Goal: Download file/media

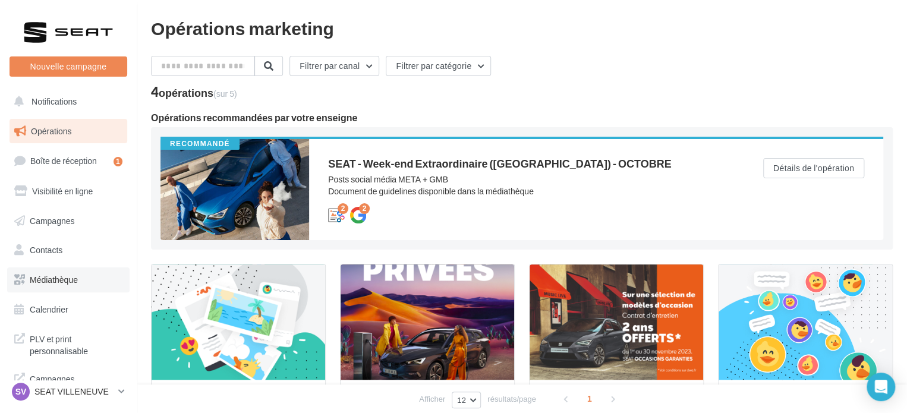
click at [59, 283] on span "Médiathèque" at bounding box center [54, 279] width 48 height 10
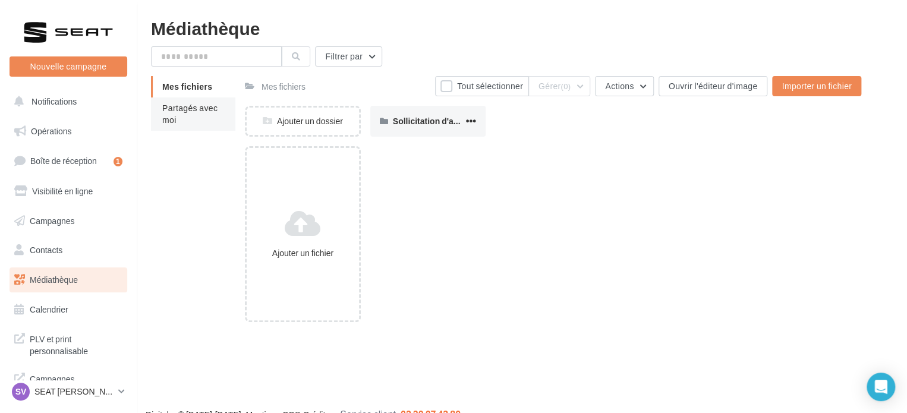
click at [171, 116] on span "Partagés avec moi" at bounding box center [189, 114] width 55 height 22
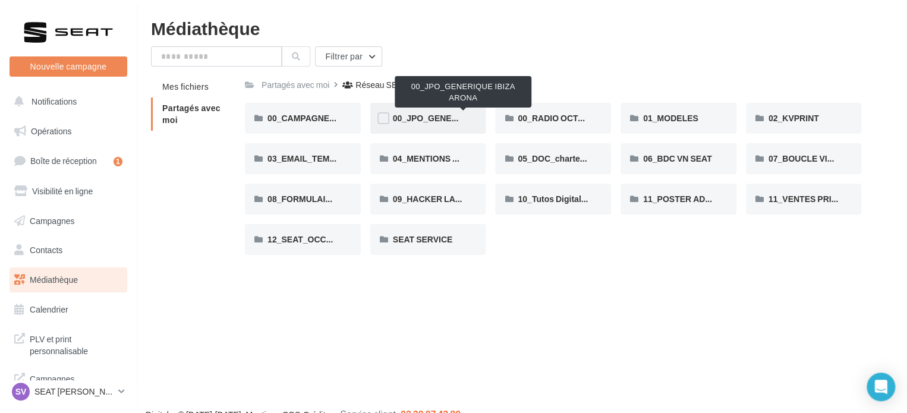
click at [443, 121] on span "00_JPO_GENERIQUE IBIZA ARONA" at bounding box center [463, 118] width 141 height 10
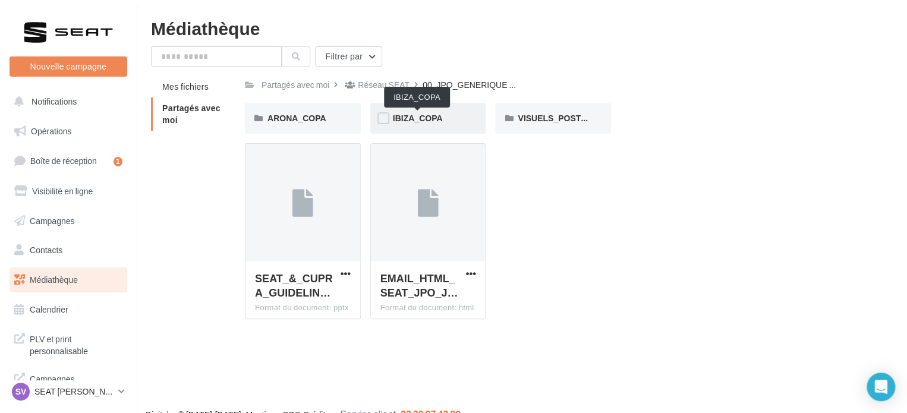
click at [438, 121] on span "IBIZA_COPA" at bounding box center [418, 118] width 50 height 10
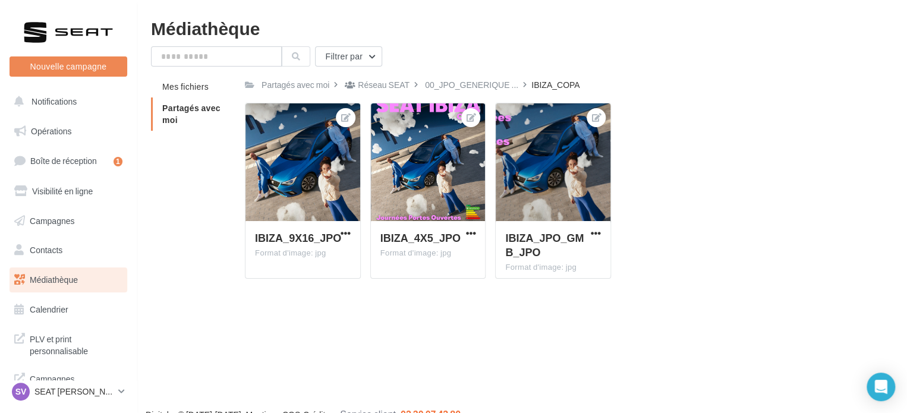
click at [438, 121] on div at bounding box center [428, 162] width 115 height 119
click at [468, 234] on span "button" at bounding box center [470, 233] width 10 height 10
click at [440, 286] on button "Télécharger" at bounding box center [417, 287] width 122 height 31
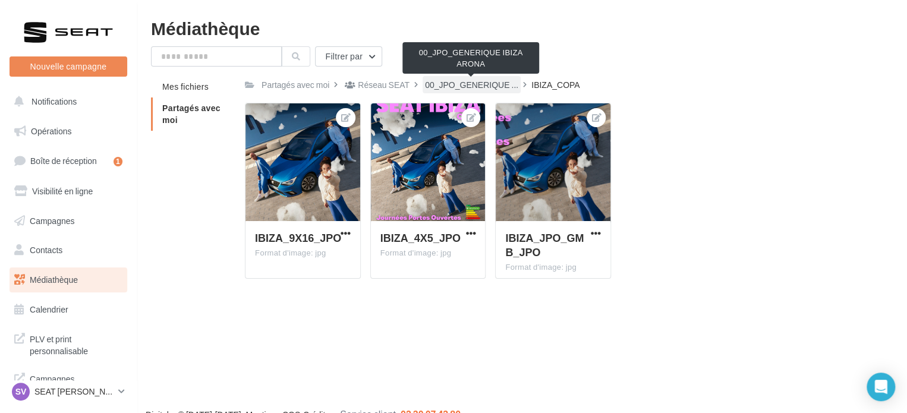
click at [477, 83] on span "00_JPO_GENERIQUE ..." at bounding box center [471, 85] width 93 height 12
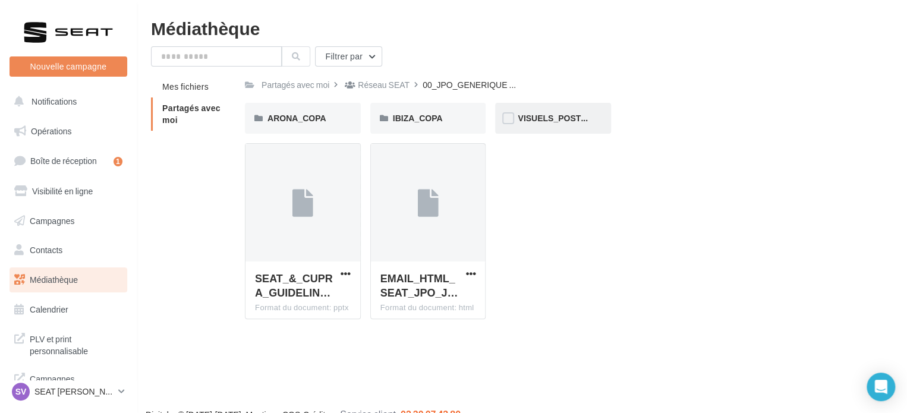
click at [535, 128] on div "VISUELS_POSTERS" at bounding box center [553, 118] width 116 height 31
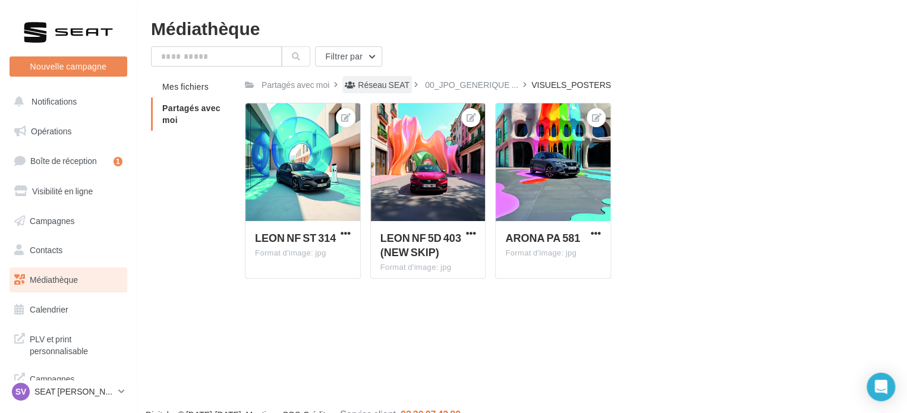
click at [392, 79] on div "Réseau SEAT" at bounding box center [384, 85] width 52 height 12
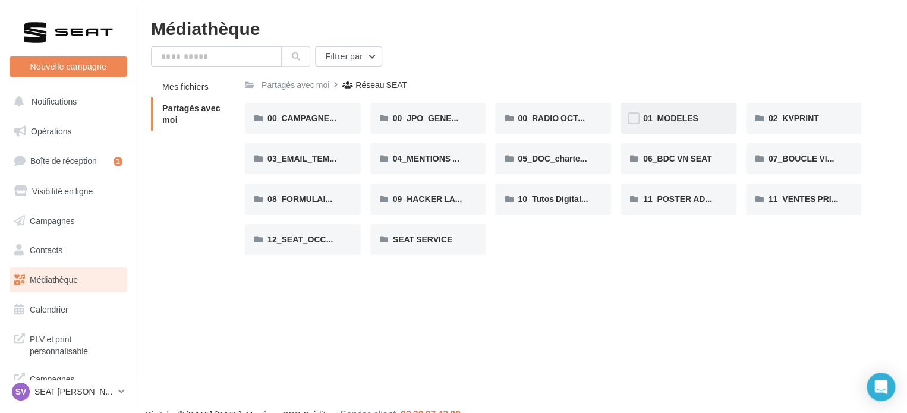
click at [665, 123] on span "01_MODELES" at bounding box center [670, 118] width 55 height 10
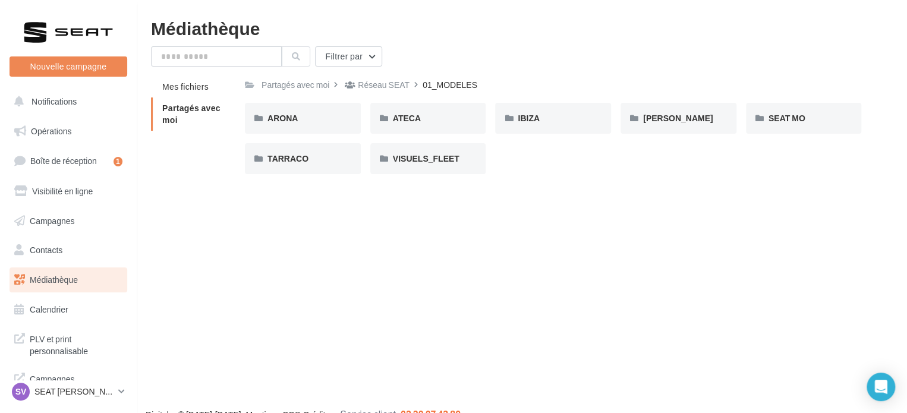
click at [528, 134] on div "ARONA ARONA ATECA ATECA IBIZA IBIZA LEON LEON SEAT MO SEAT MO TARRACO TARRACO V…" at bounding box center [558, 143] width 626 height 81
click at [530, 124] on div "IBIZA" at bounding box center [553, 118] width 71 height 12
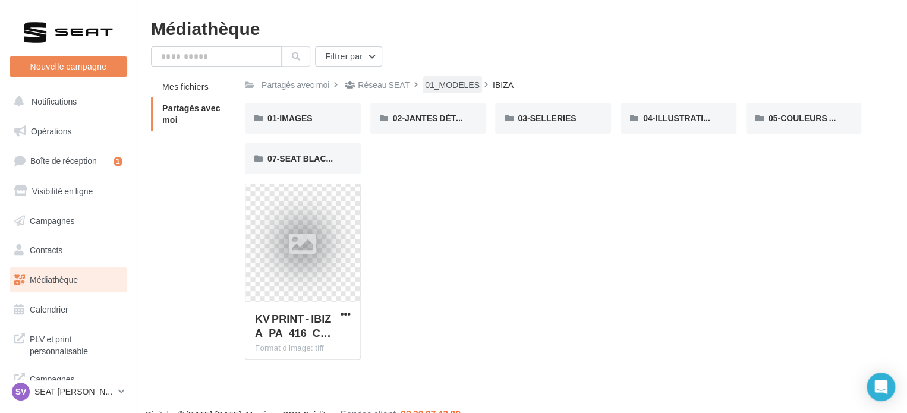
click at [430, 81] on div "01_MODELES" at bounding box center [452, 85] width 55 height 12
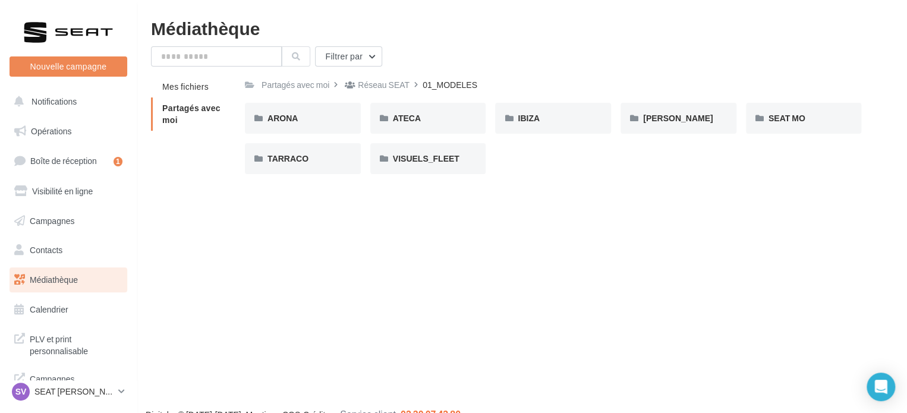
scroll to position [10, 0]
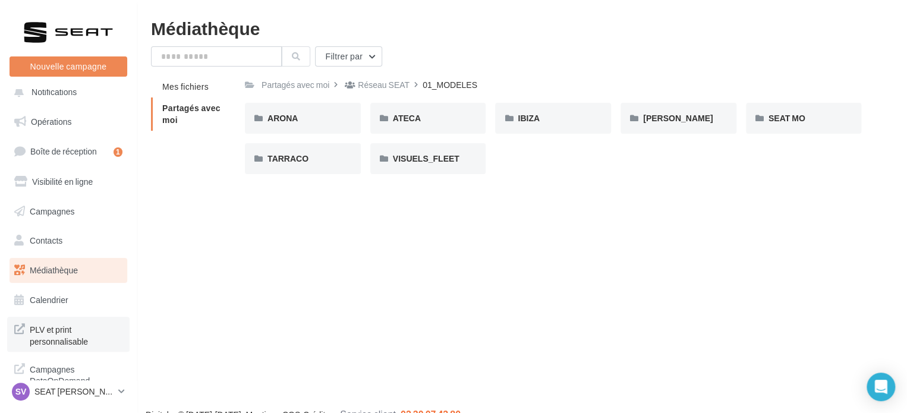
click at [40, 333] on span "PLV et print personnalisable" at bounding box center [76, 334] width 93 height 26
click at [523, 130] on div "IBIZA" at bounding box center [553, 118] width 116 height 31
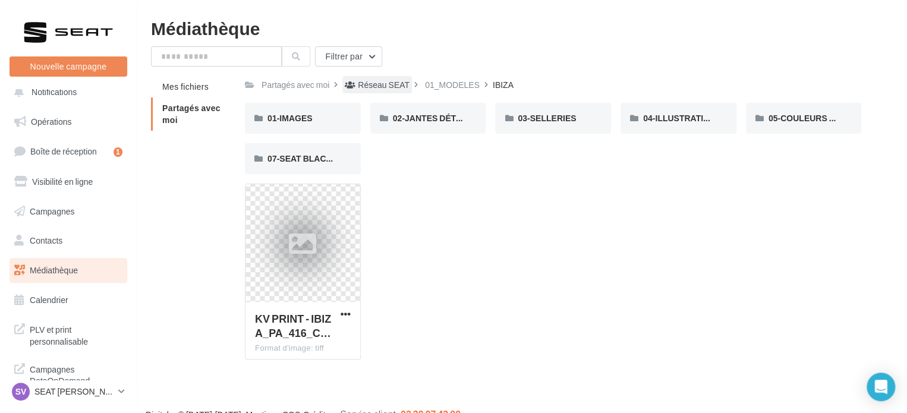
click at [389, 83] on div "Réseau SEAT" at bounding box center [384, 85] width 52 height 12
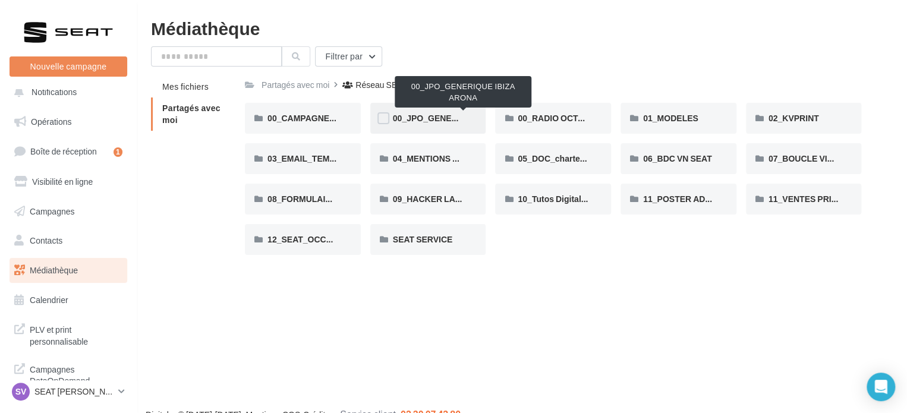
click at [414, 118] on span "00_JPO_GENERIQUE IBIZA ARONA" at bounding box center [463, 118] width 141 height 10
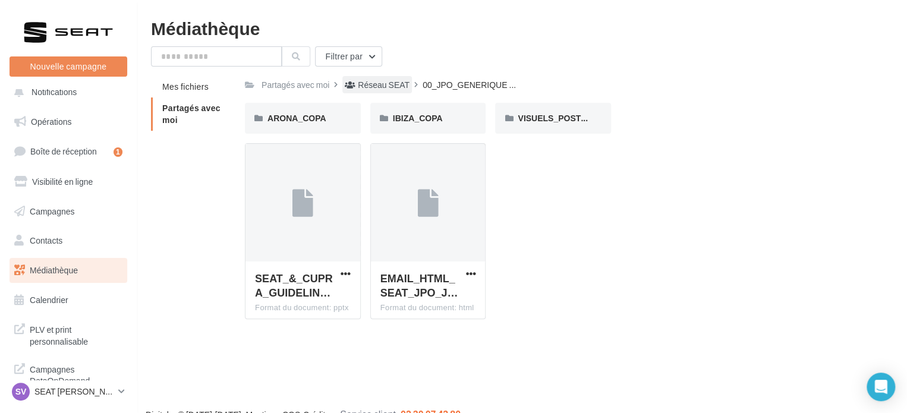
click at [377, 76] on div "Réseau SEAT" at bounding box center [377, 84] width 70 height 17
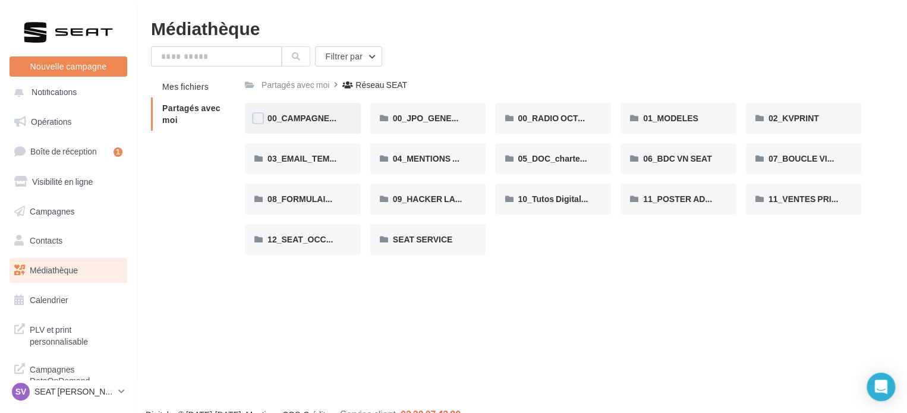
click at [330, 111] on div "00_CAMPAGNE_OCTOBRE" at bounding box center [303, 118] width 116 height 31
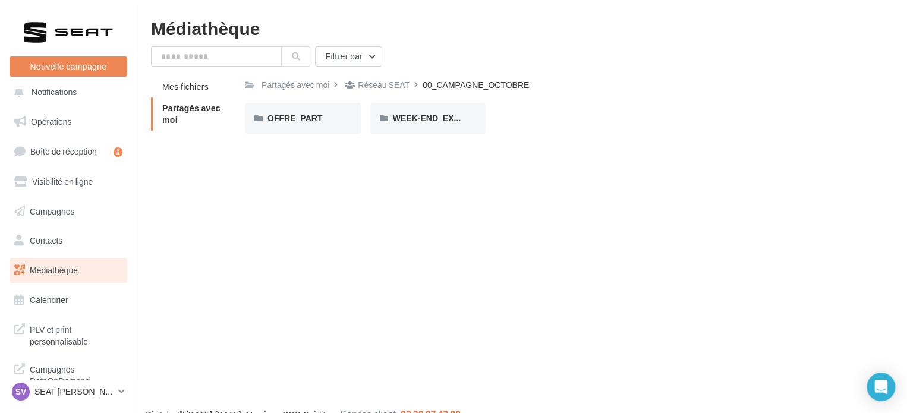
click at [330, 111] on div "OFFRE_PART" at bounding box center [303, 118] width 116 height 31
click at [393, 113] on span "IBIZA" at bounding box center [404, 118] width 22 height 10
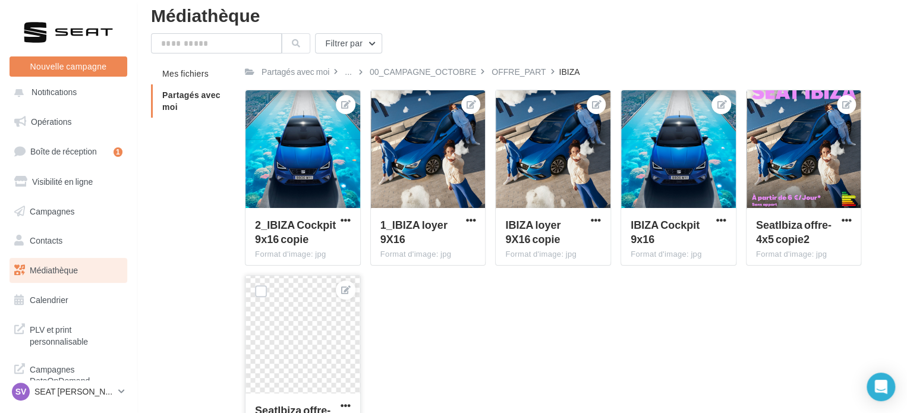
scroll to position [10, 0]
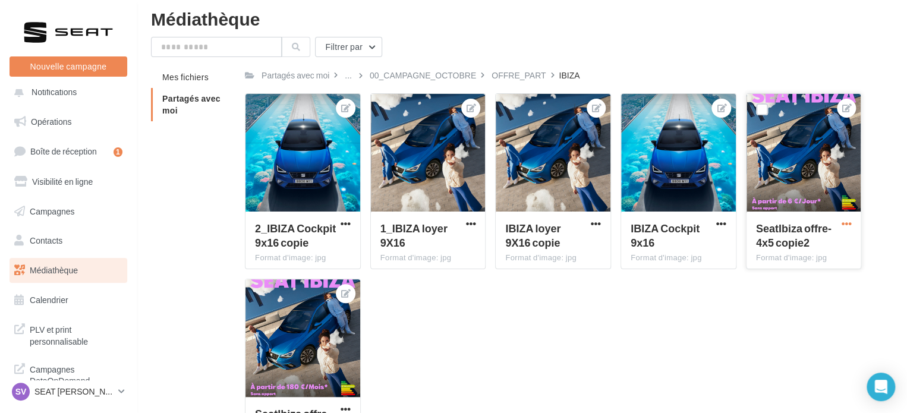
click at [845, 226] on span "button" at bounding box center [846, 224] width 10 height 10
click at [787, 274] on button "Télécharger" at bounding box center [792, 278] width 122 height 31
click at [51, 389] on p "SEAT VILLENEUVE" at bounding box center [73, 392] width 79 height 12
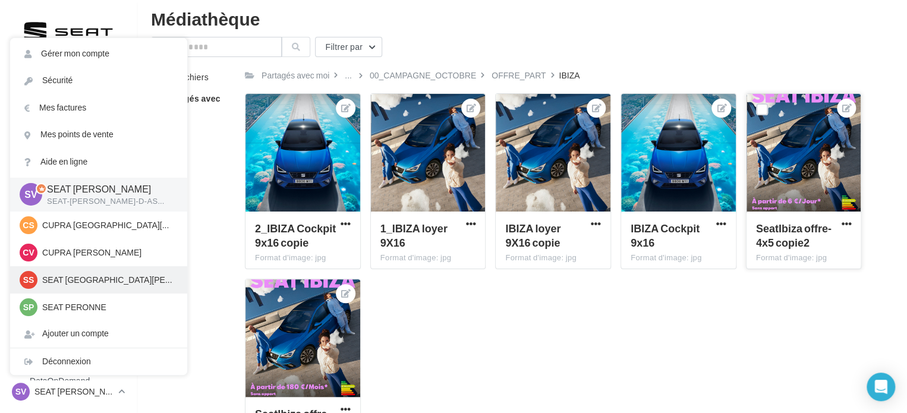
scroll to position [82, 0]
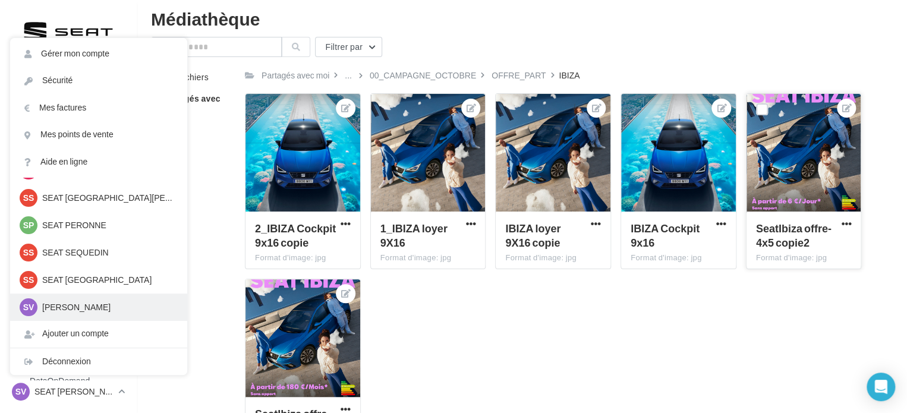
click at [81, 308] on p "SK VILLENEUVE" at bounding box center [107, 307] width 131 height 12
